Goal: Find specific page/section: Find specific page/section

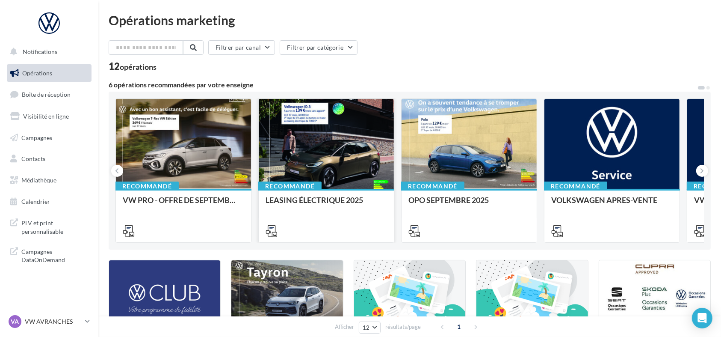
click at [293, 143] on div at bounding box center [326, 144] width 135 height 91
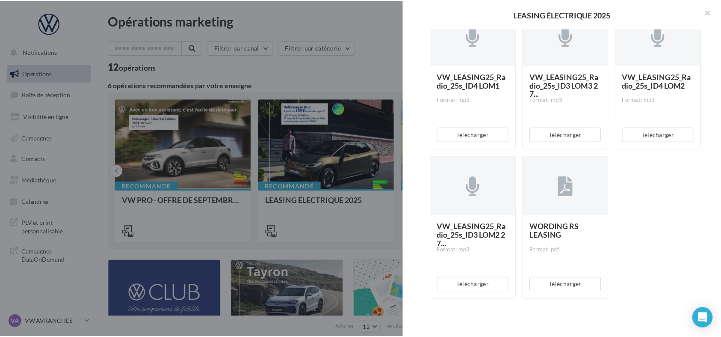
scroll to position [775, 0]
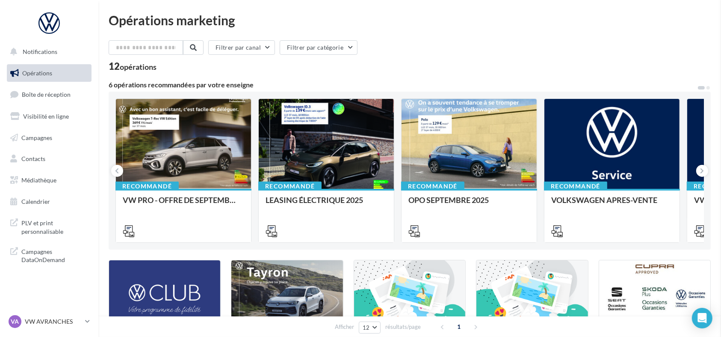
click at [44, 233] on span "PLV et print personnalisable" at bounding box center [54, 226] width 67 height 18
click at [60, 207] on link "Calendrier" at bounding box center [49, 201] width 88 height 18
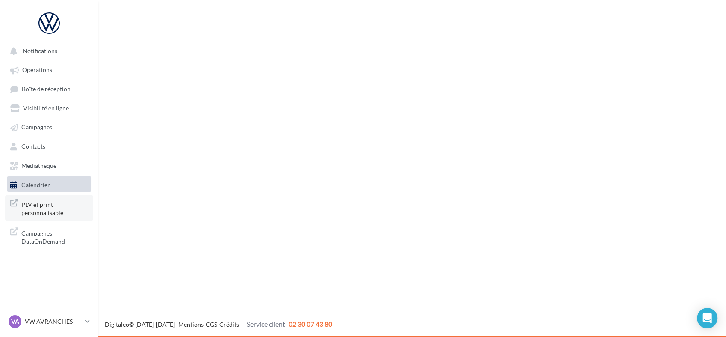
click at [40, 206] on span "PLV et print personnalisable" at bounding box center [54, 207] width 67 height 18
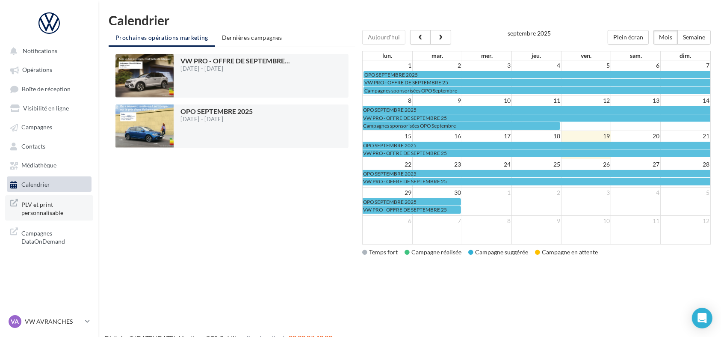
click at [40, 214] on span "PLV et print personnalisable" at bounding box center [54, 207] width 67 height 18
click at [52, 23] on div at bounding box center [49, 22] width 68 height 21
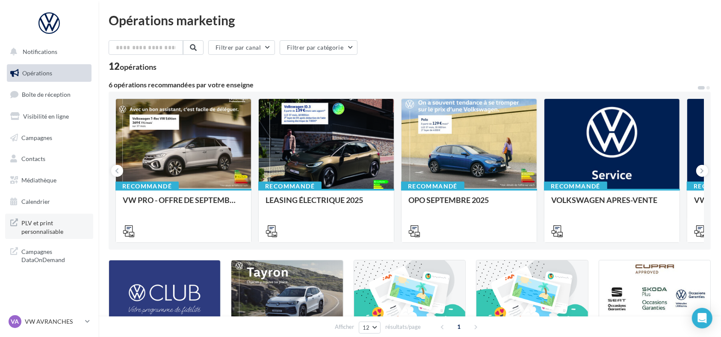
click at [27, 227] on span "PLV et print personnalisable" at bounding box center [54, 226] width 67 height 18
